Goal: Navigation & Orientation: Understand site structure

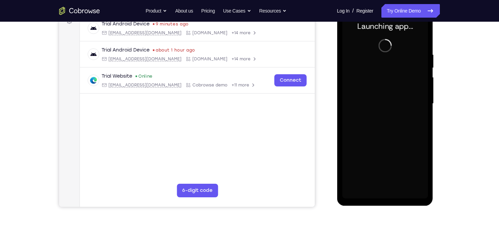
scroll to position [82, 0]
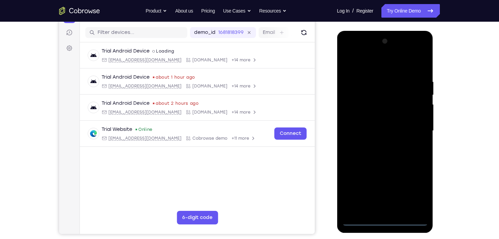
click at [384, 220] on div at bounding box center [385, 131] width 86 height 190
click at [413, 190] on div at bounding box center [385, 131] width 86 height 190
click at [346, 51] on div at bounding box center [385, 131] width 86 height 190
click at [412, 125] on div at bounding box center [385, 131] width 86 height 190
click at [376, 143] on div at bounding box center [385, 131] width 86 height 190
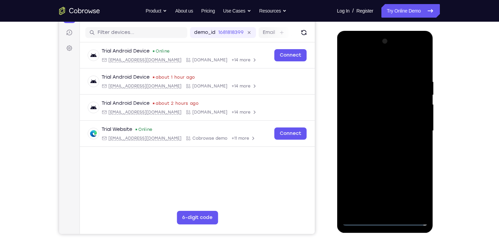
click at [376, 125] on div at bounding box center [385, 131] width 86 height 190
click at [377, 119] on div at bounding box center [385, 131] width 86 height 190
click at [383, 131] on div at bounding box center [385, 131] width 86 height 190
click at [383, 154] on div at bounding box center [385, 131] width 86 height 190
click at [383, 151] on div at bounding box center [385, 131] width 86 height 190
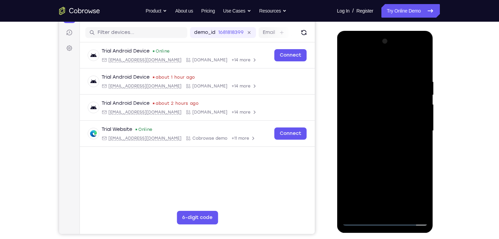
click at [383, 153] on div at bounding box center [385, 131] width 86 height 190
click at [394, 152] on div at bounding box center [385, 131] width 86 height 190
click at [418, 139] on div at bounding box center [385, 131] width 86 height 190
click at [419, 72] on div at bounding box center [385, 131] width 86 height 190
click at [395, 138] on div at bounding box center [385, 131] width 86 height 190
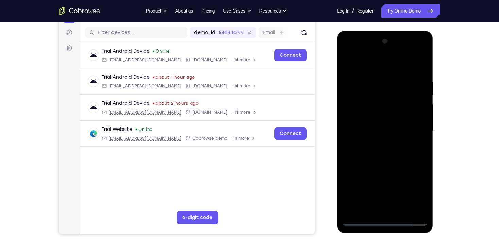
click at [395, 138] on div at bounding box center [385, 131] width 86 height 190
click at [372, 80] on div at bounding box center [385, 131] width 86 height 190
click at [421, 210] on div at bounding box center [385, 131] width 86 height 190
click at [413, 208] on div at bounding box center [385, 131] width 86 height 190
click at [420, 66] on div at bounding box center [385, 131] width 86 height 190
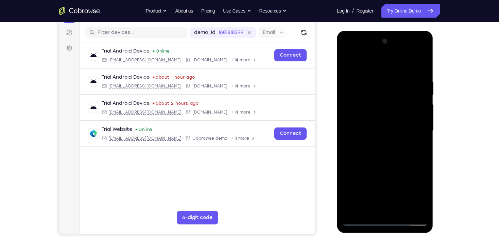
click at [402, 210] on div at bounding box center [385, 131] width 86 height 190
click at [385, 165] on div at bounding box center [385, 131] width 86 height 190
click at [400, 131] on div at bounding box center [385, 131] width 86 height 190
drag, startPoint x: 373, startPoint y: 208, endPoint x: 357, endPoint y: 148, distance: 62.0
click at [357, 148] on div at bounding box center [385, 131] width 86 height 190
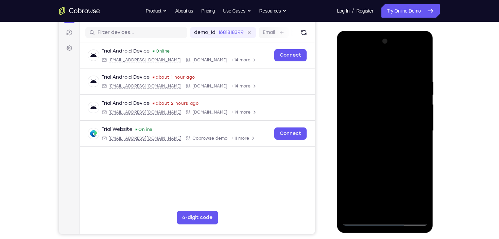
click at [418, 147] on div at bounding box center [385, 131] width 86 height 190
click at [417, 147] on div at bounding box center [385, 131] width 86 height 190
click at [416, 148] on div at bounding box center [385, 131] width 86 height 190
click at [347, 64] on div at bounding box center [385, 131] width 86 height 190
click at [357, 221] on div at bounding box center [385, 131] width 86 height 190
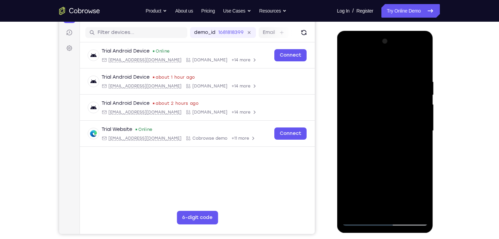
click at [346, 65] on div at bounding box center [385, 131] width 86 height 190
click at [348, 64] on div at bounding box center [385, 131] width 86 height 190
click at [422, 61] on div at bounding box center [385, 131] width 86 height 190
click at [372, 102] on div at bounding box center [385, 131] width 86 height 190
click at [402, 212] on div at bounding box center [385, 131] width 86 height 190
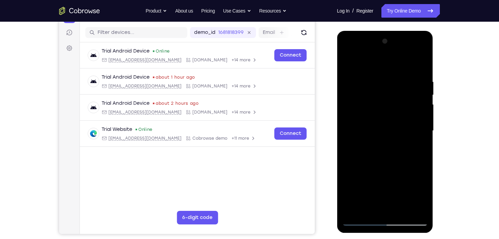
click at [390, 127] on div at bounding box center [385, 131] width 86 height 190
click at [418, 148] on div at bounding box center [385, 131] width 86 height 190
click at [415, 147] on div at bounding box center [385, 131] width 86 height 190
click at [416, 147] on div at bounding box center [385, 131] width 86 height 190
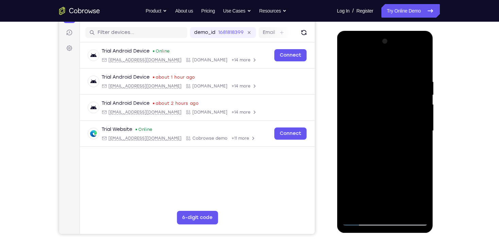
click at [365, 124] on div at bounding box center [385, 131] width 86 height 190
click at [377, 184] on div at bounding box center [385, 131] width 86 height 190
click at [416, 148] on div at bounding box center [385, 131] width 86 height 190
drag, startPoint x: 384, startPoint y: 96, endPoint x: 395, endPoint y: 143, distance: 48.0
click at [395, 143] on div at bounding box center [385, 131] width 86 height 190
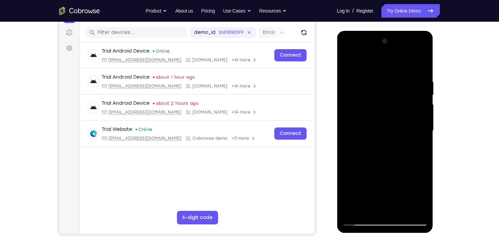
drag, startPoint x: 378, startPoint y: 84, endPoint x: 372, endPoint y: 46, distance: 38.5
click at [372, 46] on div at bounding box center [385, 131] width 86 height 190
drag, startPoint x: 357, startPoint y: 128, endPoint x: 357, endPoint y: 102, distance: 26.5
click at [356, 102] on div at bounding box center [385, 131] width 86 height 190
click at [369, 148] on div at bounding box center [385, 131] width 86 height 190
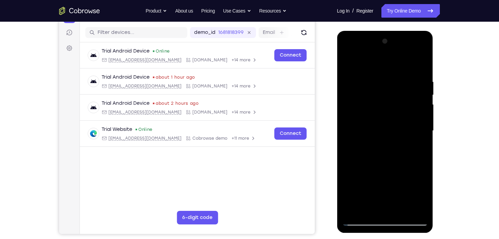
click at [416, 147] on div at bounding box center [385, 131] width 86 height 190
click at [348, 63] on div at bounding box center [385, 131] width 86 height 190
click at [389, 129] on div at bounding box center [385, 131] width 86 height 190
